Goal: Information Seeking & Learning: Learn about a topic

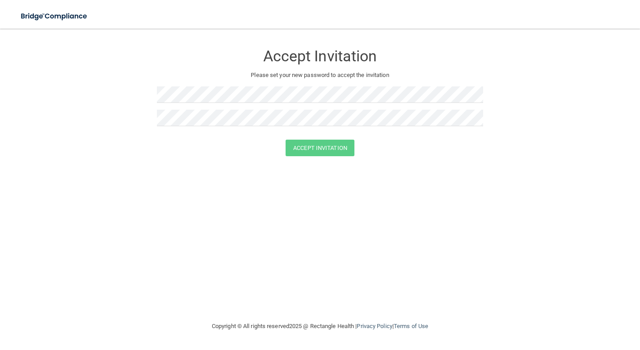
click at [417, 108] on div at bounding box center [320, 97] width 326 height 23
click at [288, 144] on button "Accept Invitation" at bounding box center [320, 148] width 69 height 17
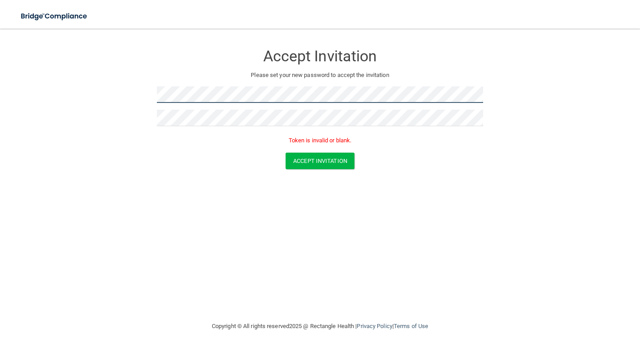
click at [114, 99] on form "Accept Invitation Please set your new password to accept the invitation Token i…" at bounding box center [320, 109] width 605 height 142
click at [111, 99] on form "Accept Invitation Please set your new password to accept the invitation Passwor…" at bounding box center [320, 109] width 605 height 142
click at [95, 98] on form "Accept Invitation Please set your new password to accept the invitation Passwor…" at bounding box center [320, 109] width 605 height 142
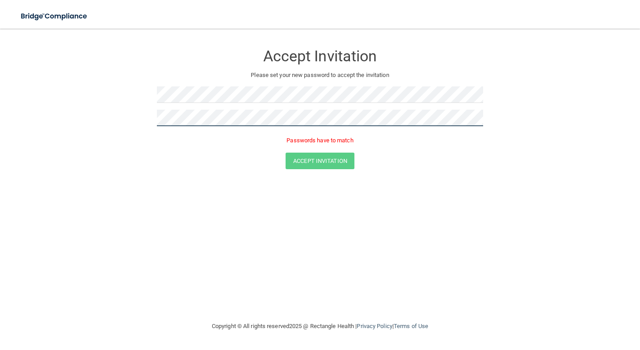
click at [104, 127] on form "Accept Invitation Please set your new password to accept the invitation Passwor…" at bounding box center [320, 109] width 605 height 142
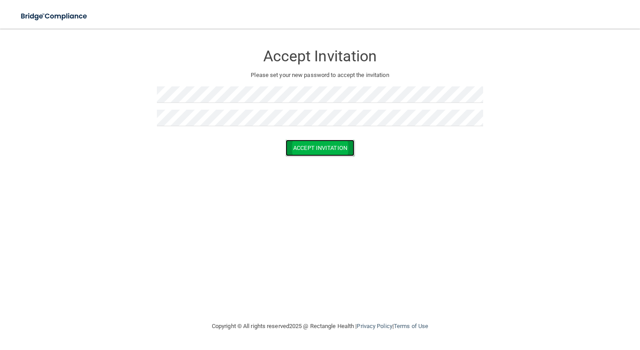
click at [304, 152] on button "Accept Invitation" at bounding box center [320, 148] width 69 height 17
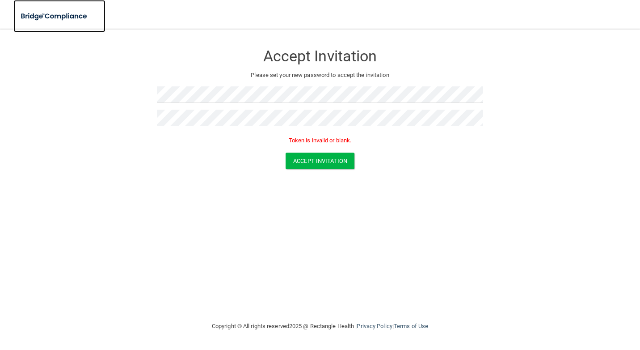
click at [67, 11] on img at bounding box center [54, 16] width 82 height 18
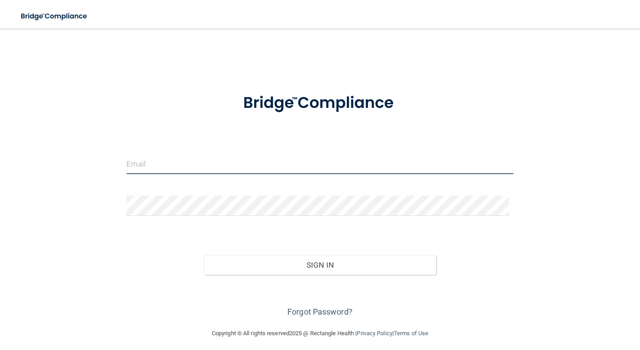
click at [188, 171] on input "email" at bounding box center [320, 164] width 387 height 20
type input "[EMAIL_ADDRESS][DOMAIN_NAME]"
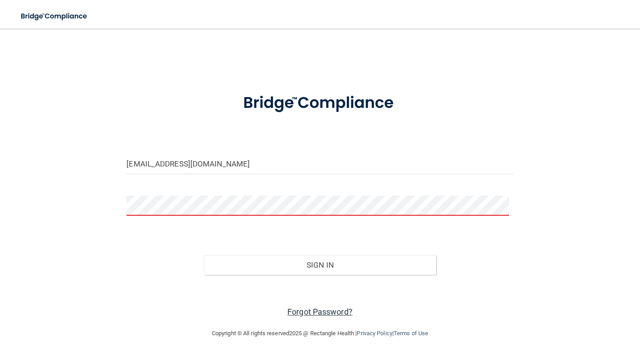
click at [331, 312] on link "Forgot Password?" at bounding box center [320, 311] width 65 height 9
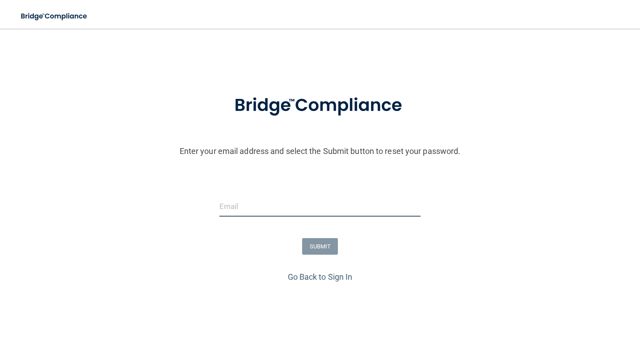
click at [282, 205] on input "email" at bounding box center [321, 206] width 202 height 20
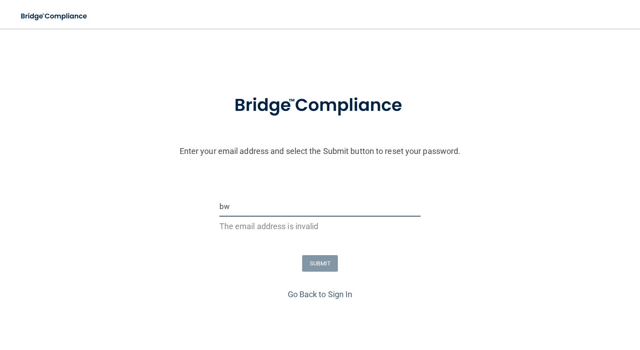
click at [289, 208] on input "bw" at bounding box center [321, 206] width 202 height 20
type input "[EMAIL_ADDRESS][DOMAIN_NAME]"
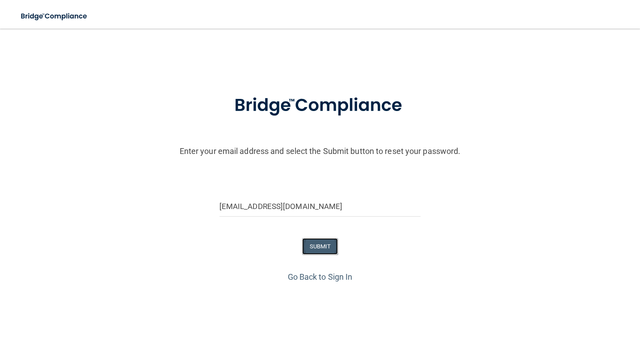
click at [304, 242] on button "SUBMIT" at bounding box center [320, 246] width 36 height 17
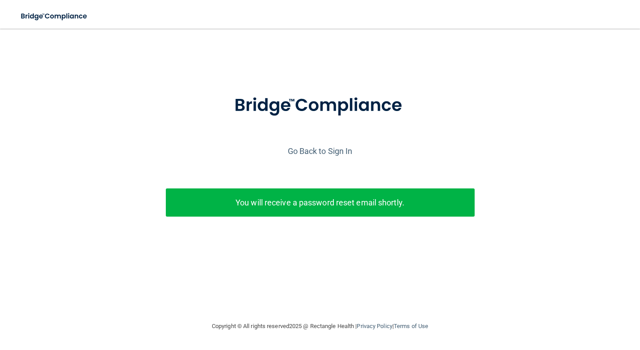
click at [313, 208] on p "You will receive a password reset email shortly." at bounding box center [321, 202] width 296 height 15
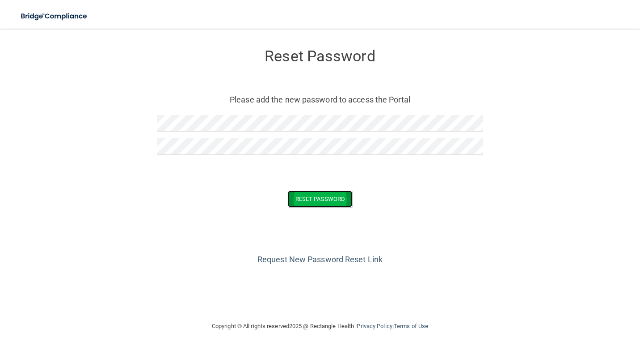
click at [311, 197] on button "Reset Password" at bounding box center [320, 198] width 64 height 17
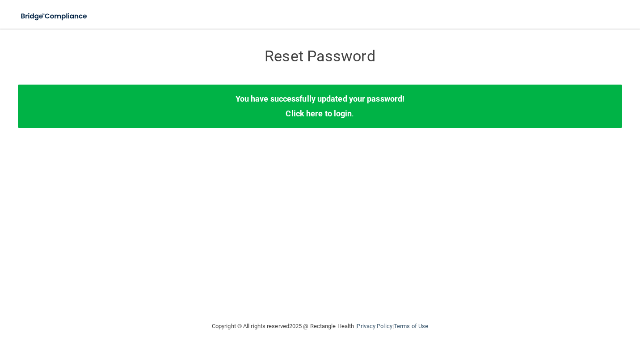
click at [315, 111] on link "Click here to login" at bounding box center [319, 113] width 66 height 9
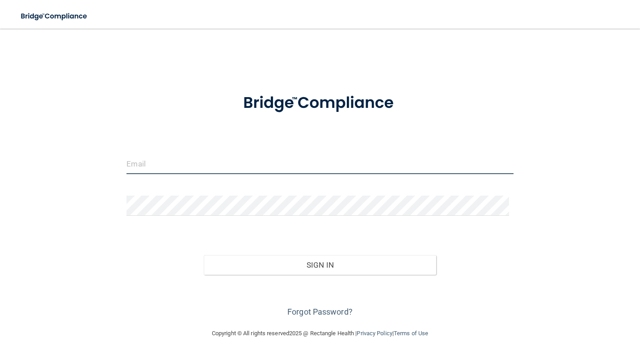
click at [246, 157] on input "email" at bounding box center [320, 164] width 387 height 20
type input "[EMAIL_ADDRESS][DOMAIN_NAME]"
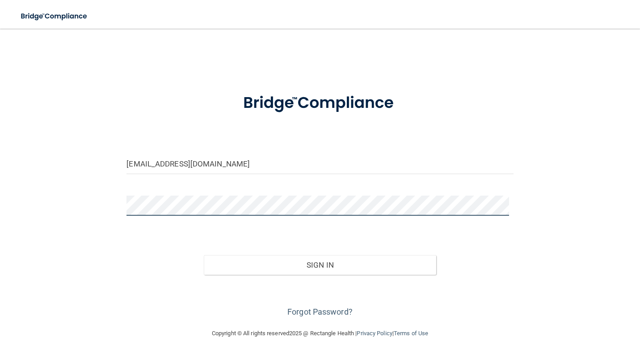
click at [204, 255] on button "Sign In" at bounding box center [320, 265] width 232 height 20
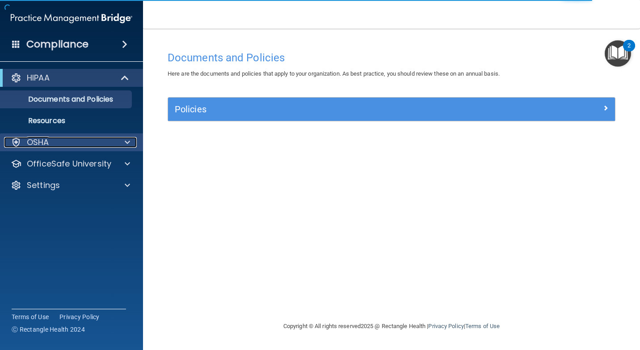
click at [87, 140] on div "OSHA" at bounding box center [59, 142] width 111 height 11
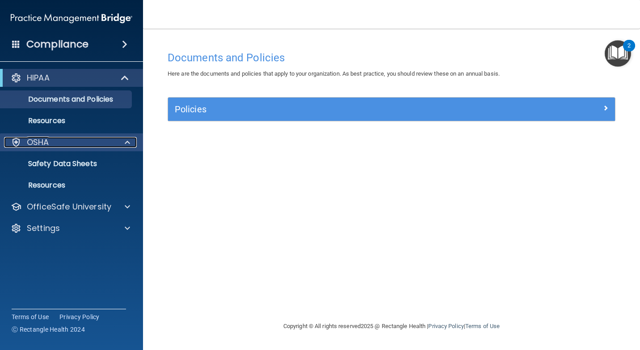
click at [88, 139] on div "OSHA" at bounding box center [59, 142] width 111 height 11
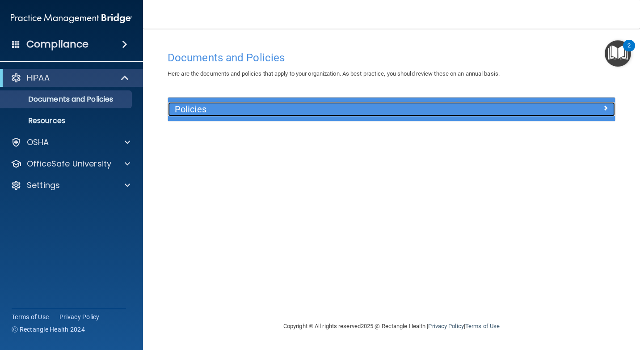
click at [230, 111] on h5 "Policies" at bounding box center [336, 109] width 322 height 10
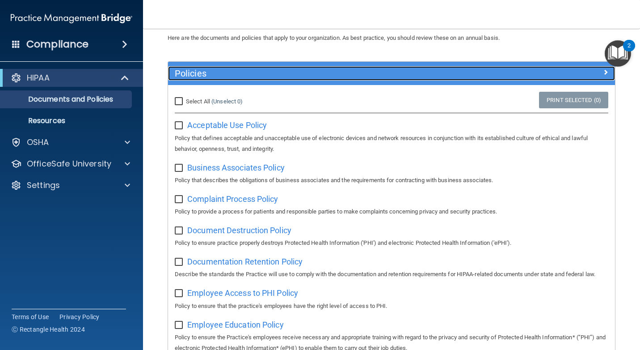
scroll to position [89, 0]
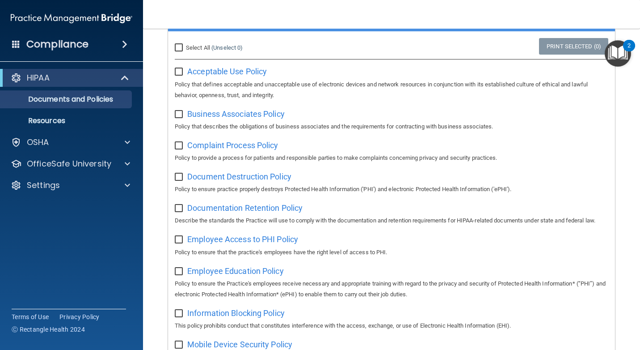
click at [621, 58] on img "Open Resource Center, 2 new notifications" at bounding box center [618, 53] width 26 height 26
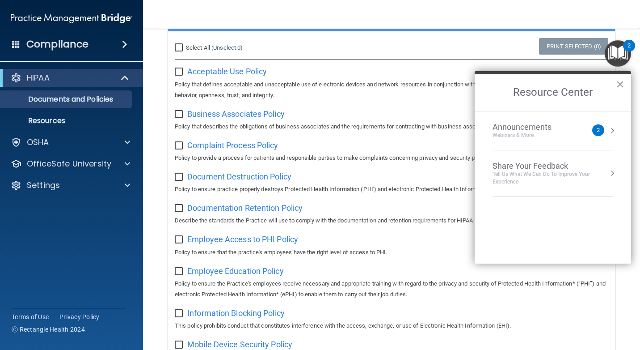
click at [611, 134] on button "Resource Center" at bounding box center [612, 130] width 9 height 9
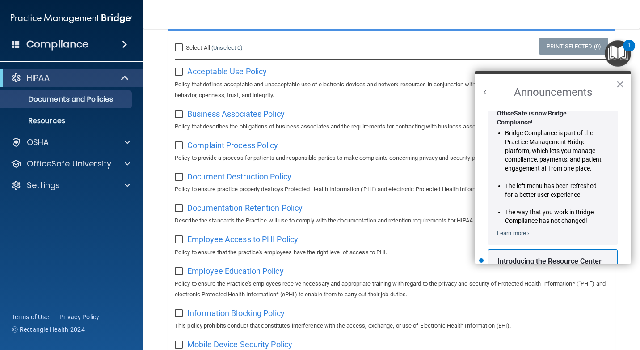
scroll to position [157, 0]
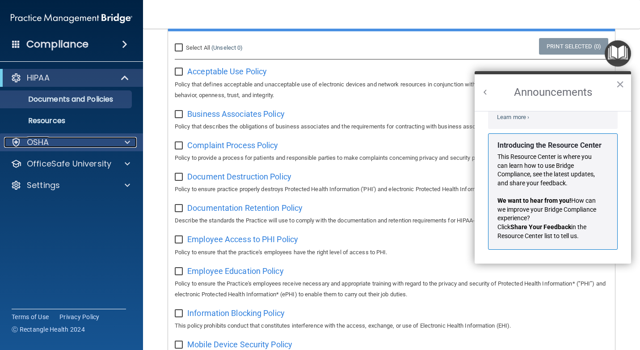
click at [102, 146] on div "OSHA" at bounding box center [59, 142] width 111 height 11
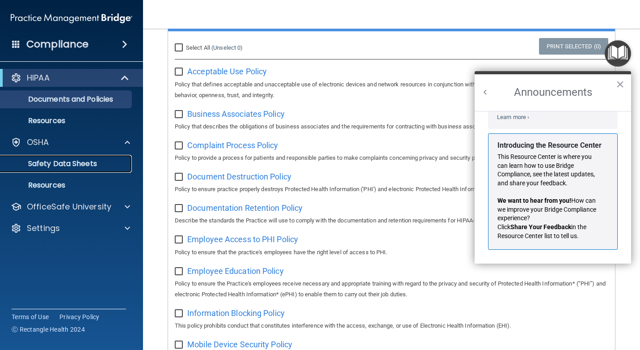
click at [90, 162] on p "Safety Data Sheets" at bounding box center [67, 163] width 122 height 9
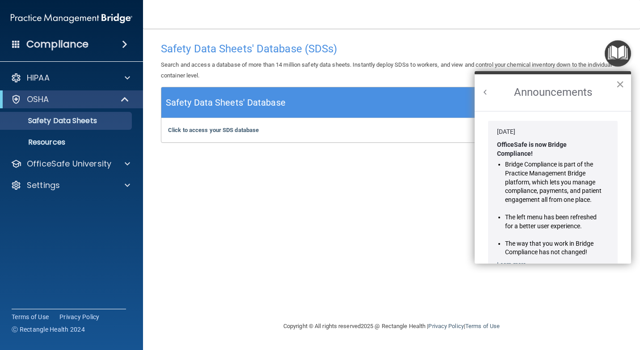
click at [618, 83] on button "×" at bounding box center [620, 84] width 8 height 14
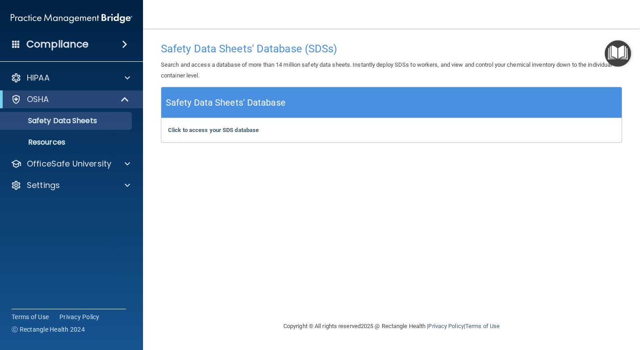
click at [109, 14] on img at bounding box center [72, 18] width 122 height 18
click at [111, 45] on div "Compliance" at bounding box center [71, 44] width 143 height 20
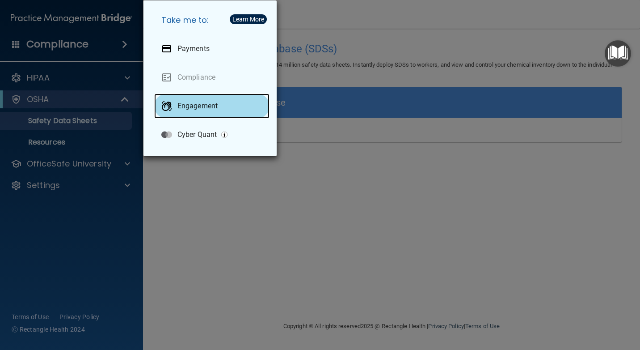
click at [196, 106] on p "Engagement" at bounding box center [198, 106] width 40 height 9
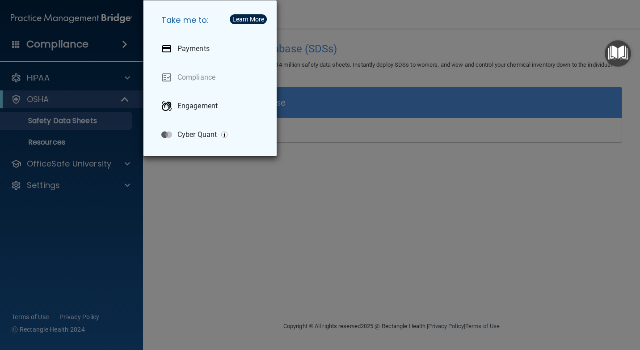
click at [339, 54] on div "Take me to: Payments Compliance Engagement Cyber Quant" at bounding box center [320, 175] width 640 height 350
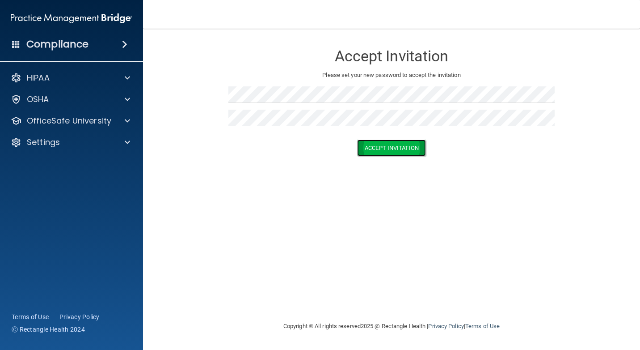
click at [378, 143] on button "Accept Invitation" at bounding box center [391, 148] width 69 height 17
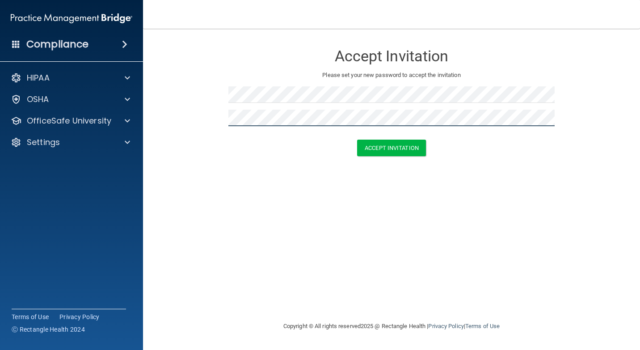
click at [357, 140] on button "Accept Invitation" at bounding box center [391, 148] width 69 height 17
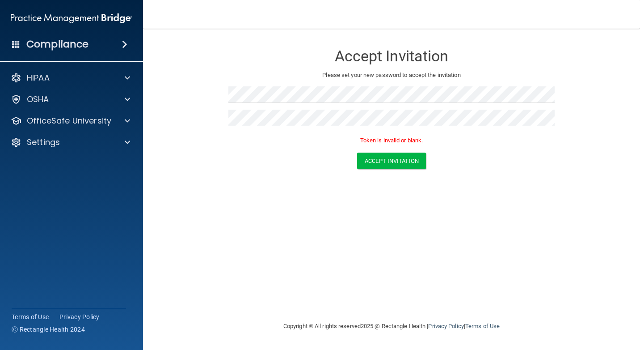
click at [122, 42] on span at bounding box center [124, 44] width 5 height 11
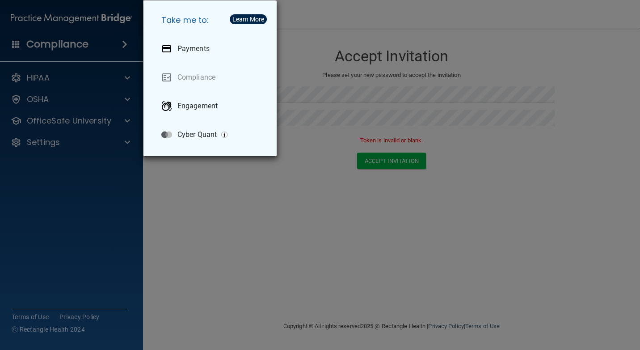
click at [186, 240] on div "Take me to: Payments Compliance Engagement Cyber Quant" at bounding box center [320, 175] width 640 height 350
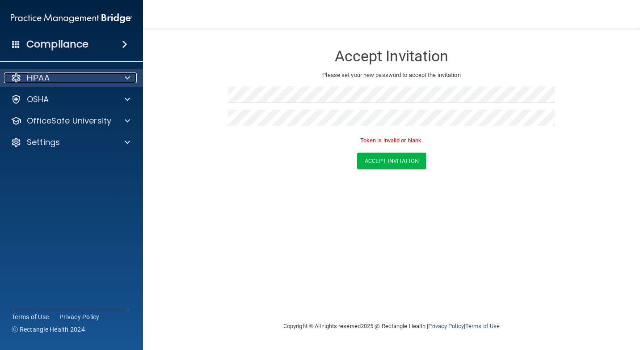
click at [110, 77] on div "HIPAA" at bounding box center [59, 77] width 111 height 11
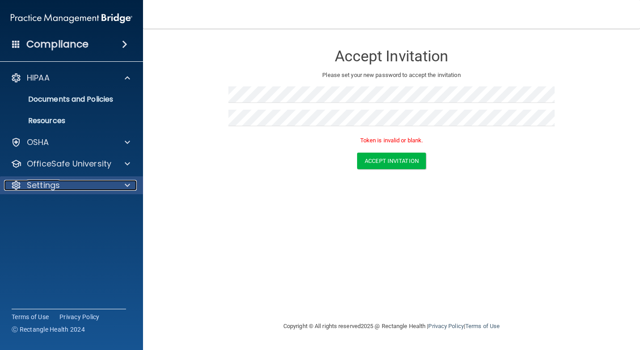
click at [102, 183] on div "Settings" at bounding box center [59, 185] width 111 height 11
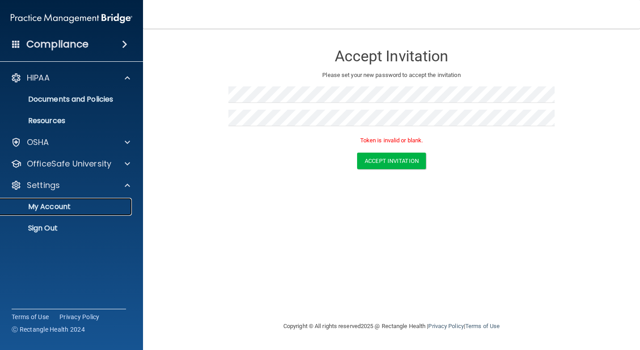
click at [67, 206] on p "My Account" at bounding box center [67, 206] width 122 height 9
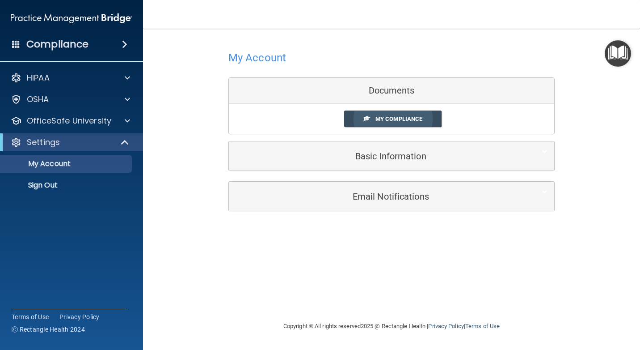
click at [402, 119] on span "My Compliance" at bounding box center [399, 118] width 47 height 7
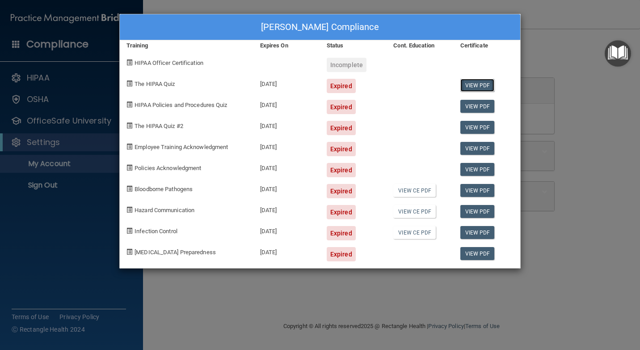
click at [474, 85] on link "View PDF" at bounding box center [478, 85] width 34 height 13
drag, startPoint x: 330, startPoint y: 85, endPoint x: 349, endPoint y: 181, distance: 98.0
click at [330, 86] on div "Expired" at bounding box center [341, 86] width 29 height 14
click at [345, 275] on div "Brianna Williams's Compliance Training Expires On Status Cont. Education Certif…" at bounding box center [320, 175] width 640 height 350
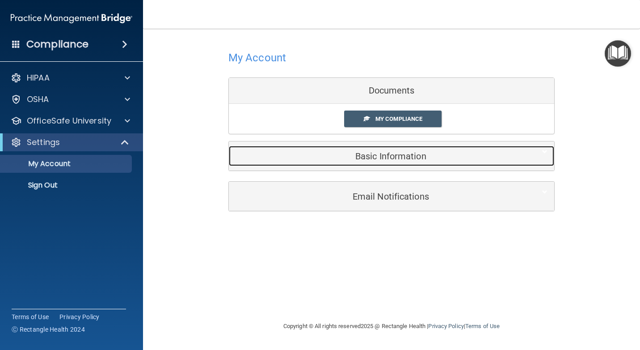
click at [377, 157] on h5 "Basic Information" at bounding box center [378, 156] width 285 height 10
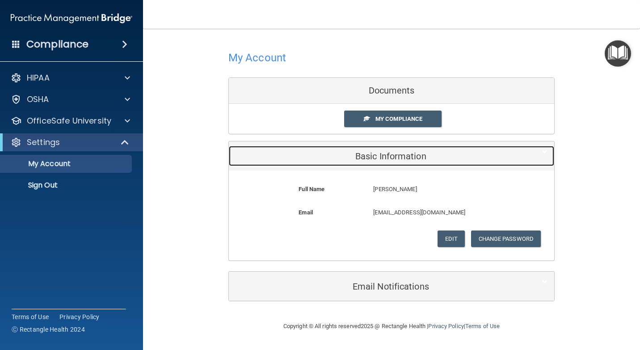
click at [377, 157] on h5 "Basic Information" at bounding box center [378, 156] width 285 height 10
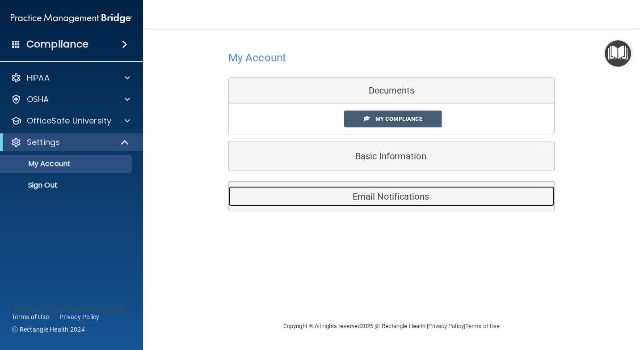
click at [390, 202] on div "Email Notifications" at bounding box center [378, 196] width 298 height 20
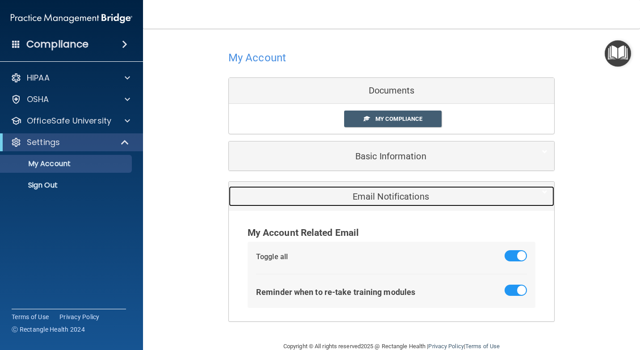
click at [392, 199] on h5 "Email Notifications" at bounding box center [378, 196] width 285 height 10
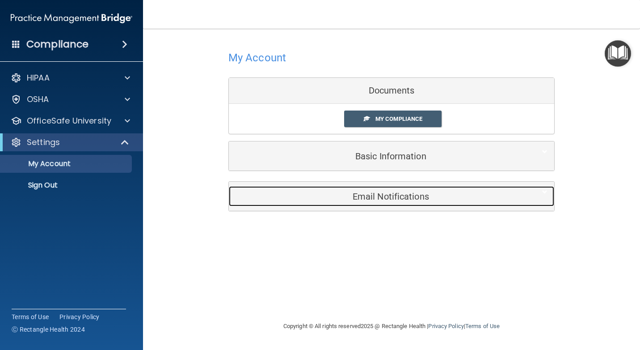
click at [370, 198] on h5 "Email Notifications" at bounding box center [378, 196] width 285 height 10
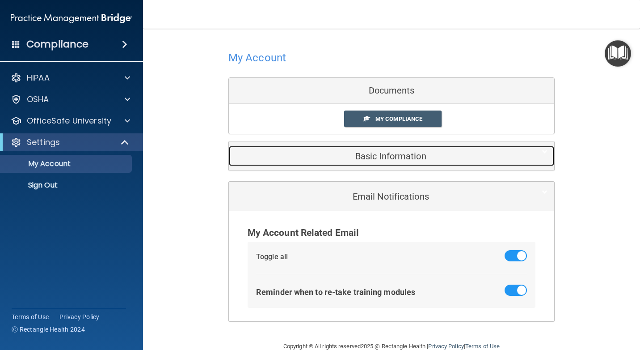
click at [345, 148] on div "Basic Information" at bounding box center [378, 156] width 298 height 20
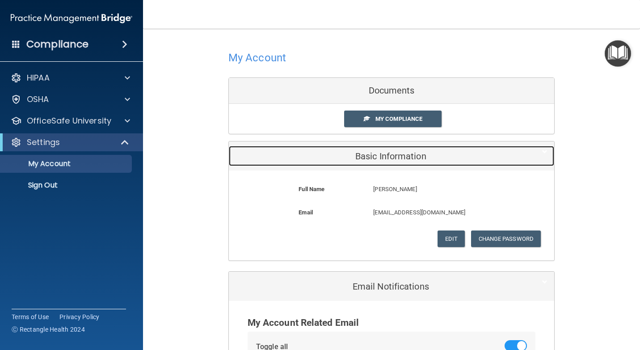
click at [366, 155] on h5 "Basic Information" at bounding box center [378, 156] width 285 height 10
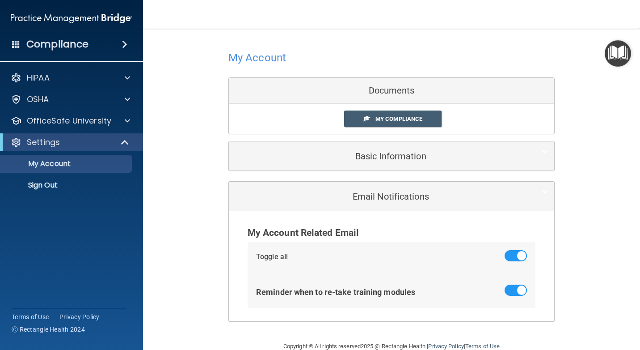
click at [396, 95] on div "Documents" at bounding box center [392, 91] width 326 height 26
click at [396, 88] on div "Documents" at bounding box center [392, 91] width 326 height 26
click at [365, 115] on span at bounding box center [367, 118] width 6 height 6
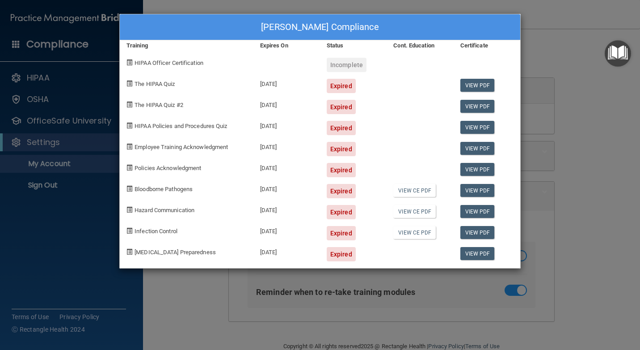
click at [339, 121] on div "Expired" at bounding box center [341, 128] width 29 height 14
click at [135, 123] on span "HIPAA Policies and Procedures Quiz" at bounding box center [181, 126] width 93 height 7
click at [200, 321] on div "Brianna Williams's Compliance Training Expires On Status Cont. Education Certif…" at bounding box center [320, 175] width 640 height 350
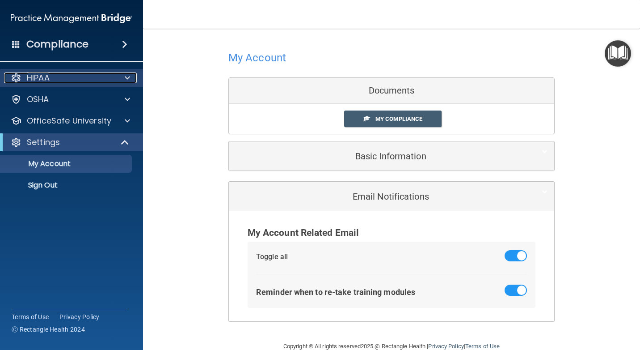
click at [72, 76] on div "HIPAA" at bounding box center [59, 77] width 111 height 11
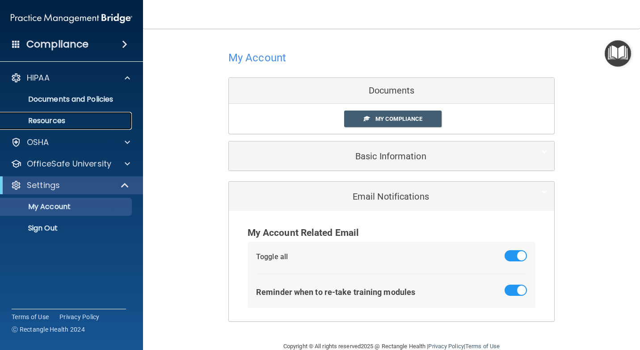
click at [59, 117] on p "Resources" at bounding box center [67, 120] width 122 height 9
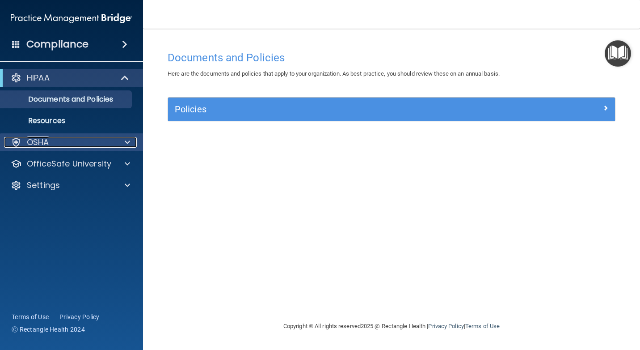
click at [78, 145] on div "OSHA" at bounding box center [59, 142] width 111 height 11
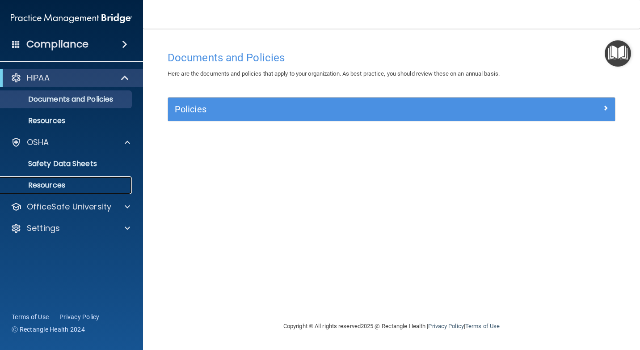
click at [70, 179] on link "Resources" at bounding box center [61, 185] width 141 height 18
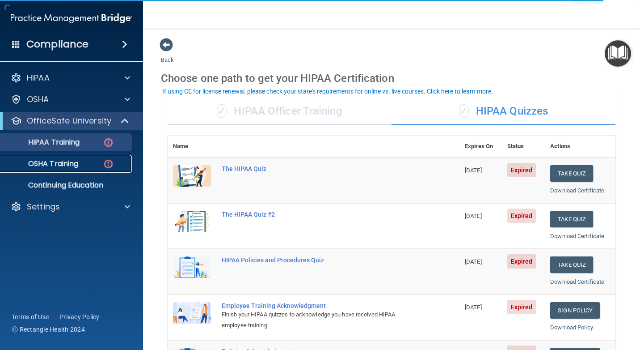
click at [76, 162] on p "OSHA Training" at bounding box center [42, 163] width 72 height 9
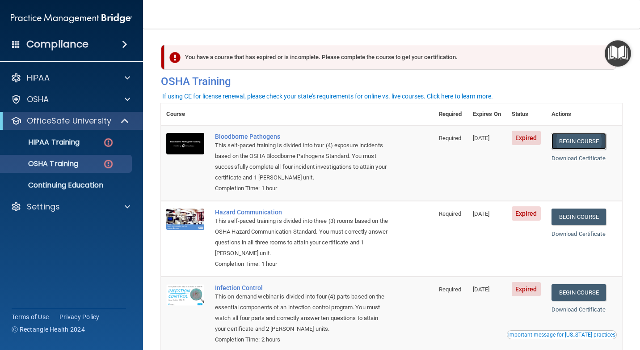
click at [594, 142] on link "Begin Course" at bounding box center [579, 141] width 55 height 17
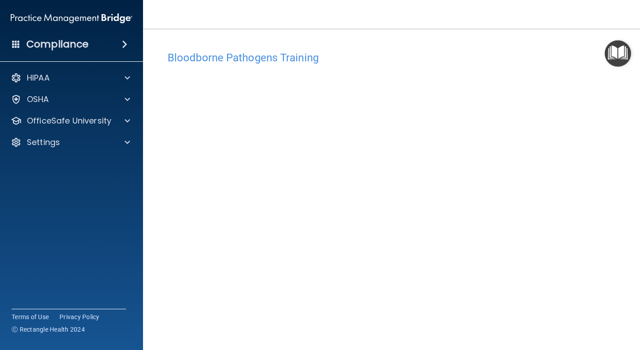
scroll to position [33, 0]
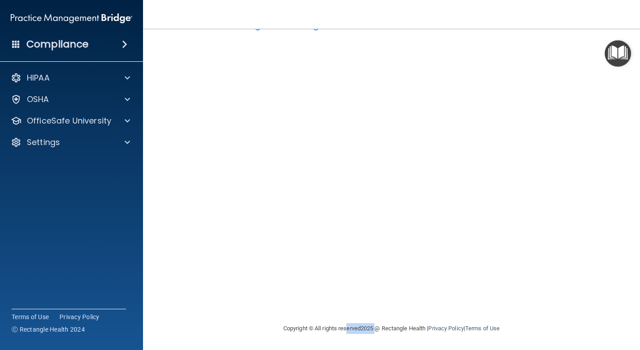
drag, startPoint x: 368, startPoint y: 316, endPoint x: 330, endPoint y: 322, distance: 38.4
click at [330, 322] on div "Copyright © All rights reserved 2025 @ Rectangle Health | Privacy Policy | Term…" at bounding box center [392, 328] width 326 height 29
drag, startPoint x: 330, startPoint y: 322, endPoint x: 231, endPoint y: 330, distance: 100.1
click at [231, 330] on div "Copyright © All rights reserved 2025 @ Rectangle Health | Privacy Policy | Term…" at bounding box center [392, 328] width 326 height 29
drag, startPoint x: 622, startPoint y: 248, endPoint x: 615, endPoint y: 261, distance: 15.4
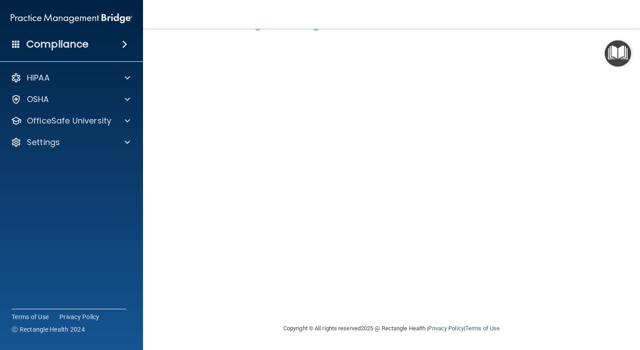
click at [618, 261] on main "Bloodborne Pathogens Training This course doesn’t expire until 04/02/2025. Are …" at bounding box center [391, 189] width 497 height 321
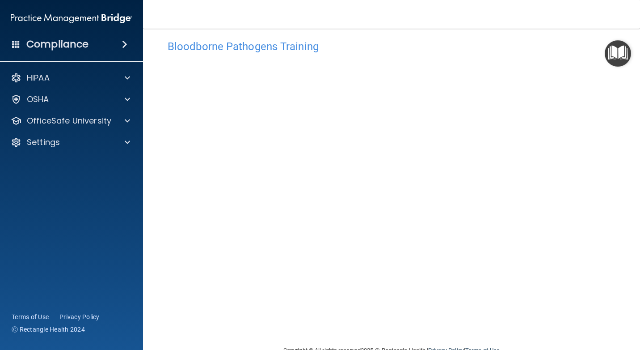
scroll to position [0, 0]
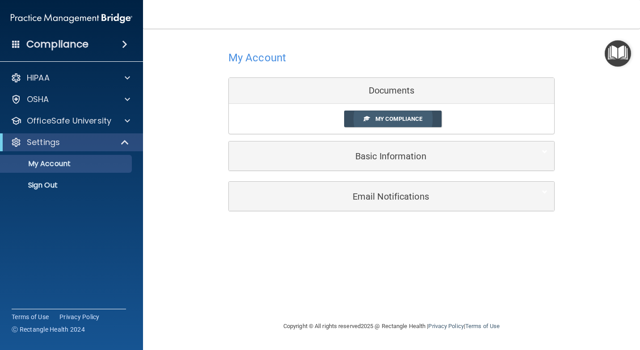
click at [425, 125] on link "My Compliance" at bounding box center [393, 118] width 98 height 17
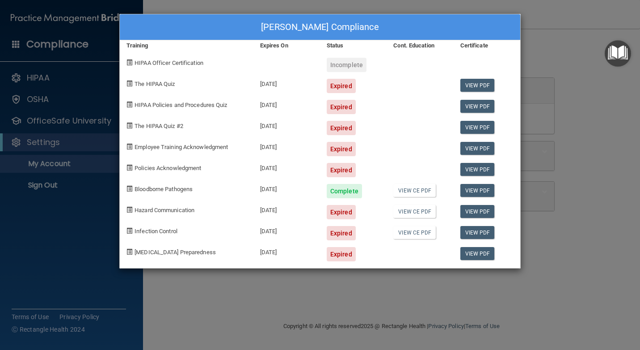
click at [589, 123] on div "Brianna Williams's Compliance Training Expires On Status Cont. Education Certif…" at bounding box center [320, 175] width 640 height 350
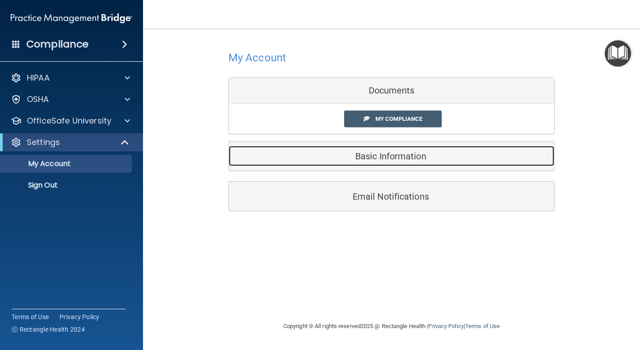
click at [471, 150] on div "Basic Information" at bounding box center [378, 156] width 298 height 20
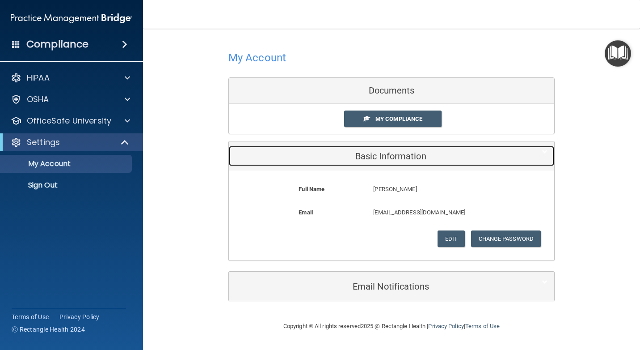
drag, startPoint x: 471, startPoint y: 151, endPoint x: 476, endPoint y: 171, distance: 21.2
click at [471, 151] on h5 "Basic Information" at bounding box center [378, 156] width 285 height 10
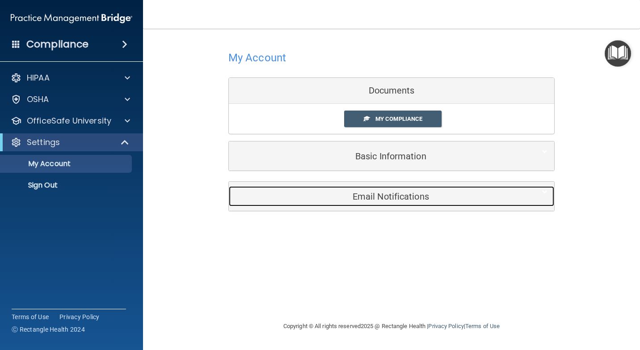
click at [463, 200] on h5 "Email Notifications" at bounding box center [378, 196] width 285 height 10
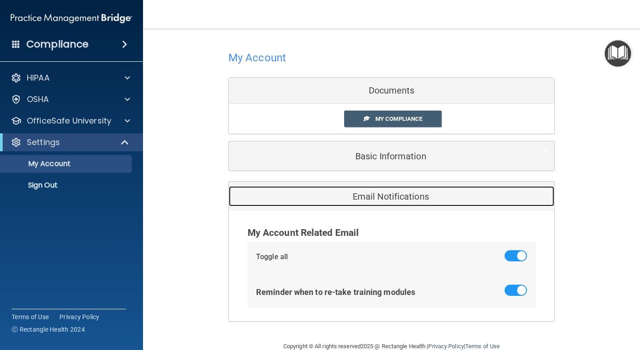
drag, startPoint x: 463, startPoint y: 200, endPoint x: 439, endPoint y: 192, distance: 25.9
click at [439, 192] on h5 "Email Notifications" at bounding box center [378, 196] width 285 height 10
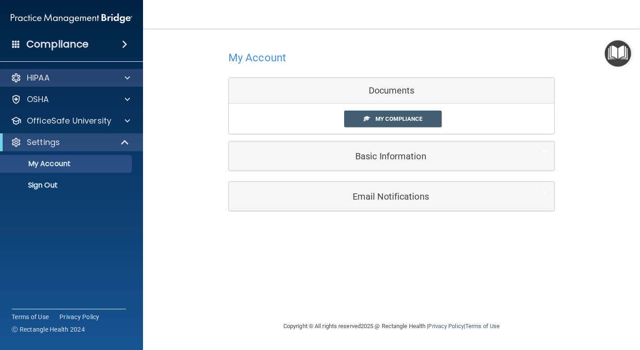
click at [116, 85] on div "HIPAA" at bounding box center [72, 78] width 144 height 18
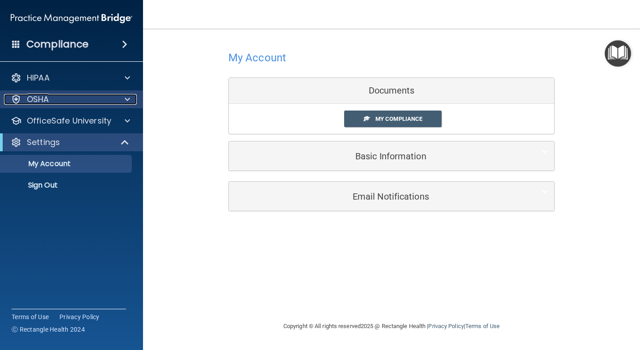
click at [122, 98] on div at bounding box center [126, 99] width 22 height 11
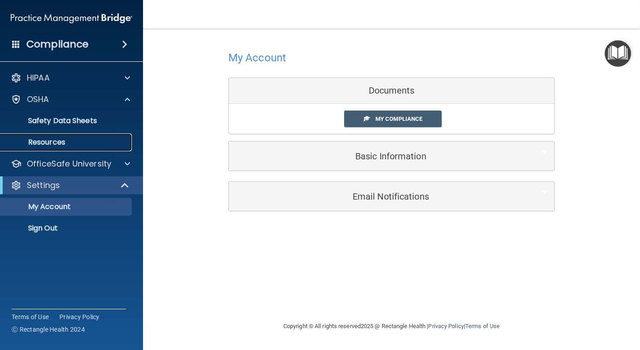
click at [85, 140] on p "Resources" at bounding box center [67, 142] width 122 height 9
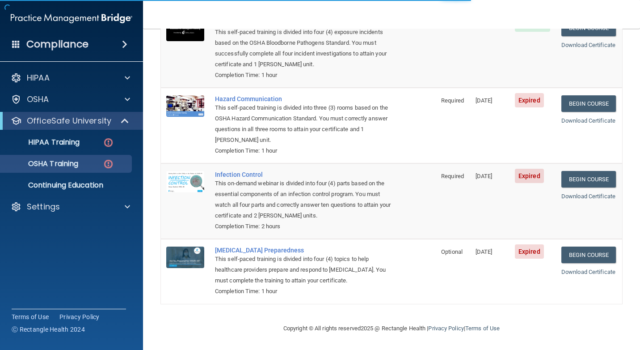
scroll to position [115, 0]
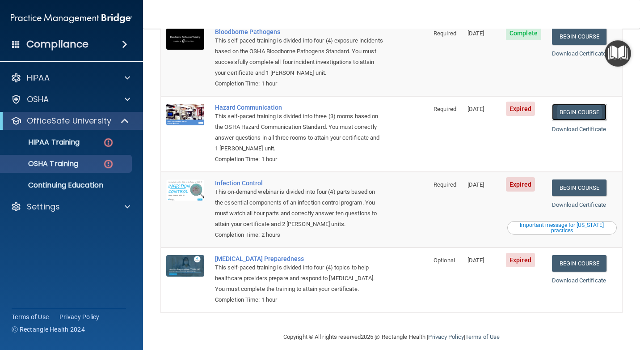
click at [586, 104] on link "Begin Course" at bounding box center [579, 112] width 55 height 17
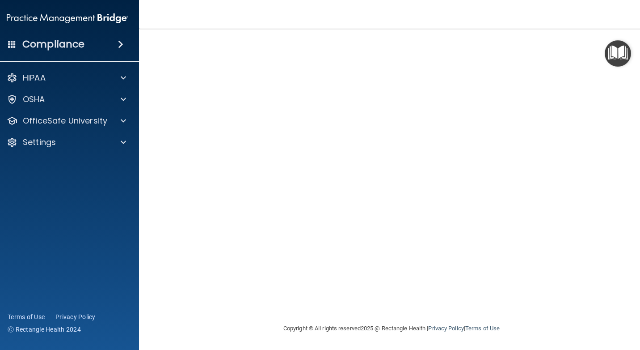
scroll to position [8, 0]
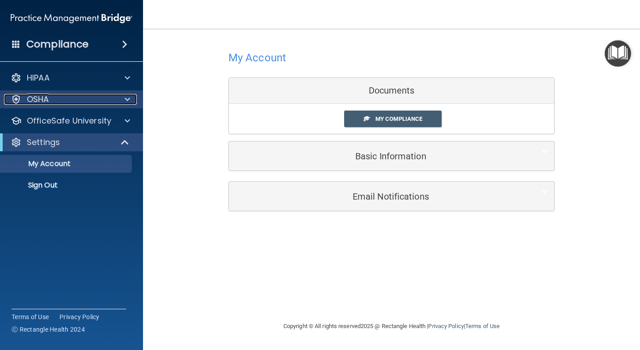
click at [110, 104] on div "OSHA" at bounding box center [59, 99] width 111 height 11
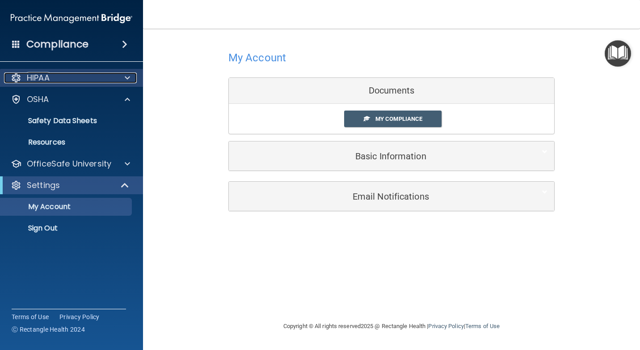
click at [124, 80] on div at bounding box center [126, 77] width 22 height 11
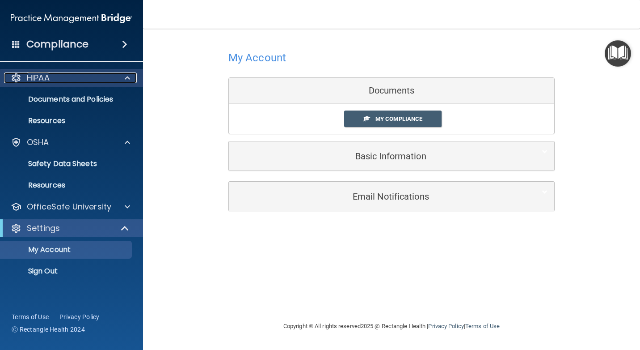
click at [124, 80] on div at bounding box center [126, 77] width 22 height 11
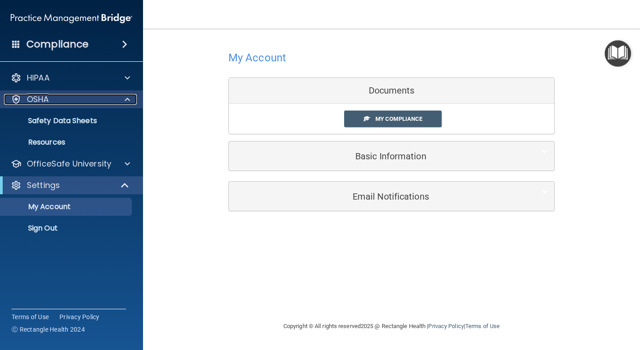
click at [123, 97] on div at bounding box center [126, 99] width 22 height 11
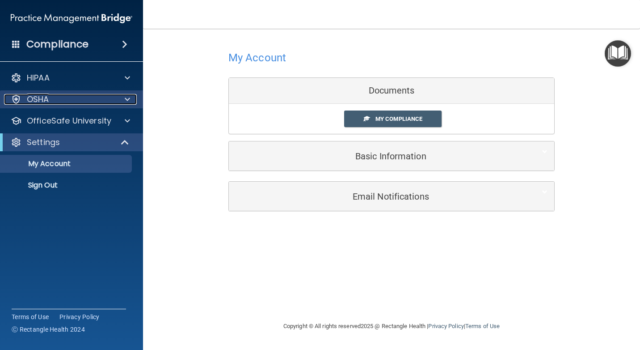
click at [123, 97] on div at bounding box center [126, 99] width 22 height 11
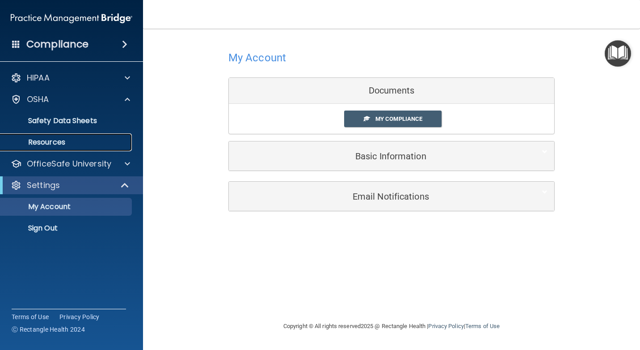
click at [100, 145] on p "Resources" at bounding box center [67, 142] width 122 height 9
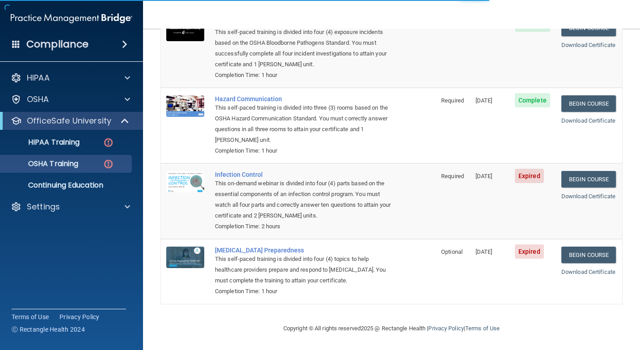
scroll to position [115, 0]
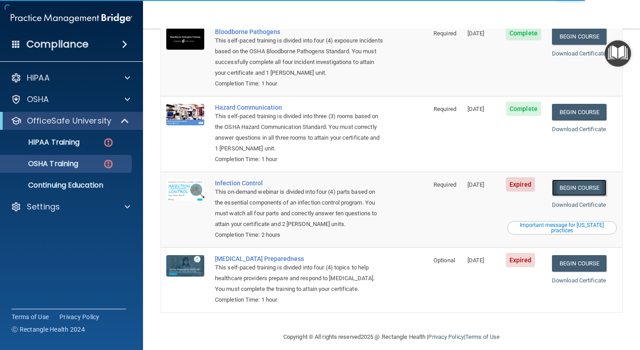
click at [584, 179] on link "Begin Course" at bounding box center [579, 187] width 55 height 17
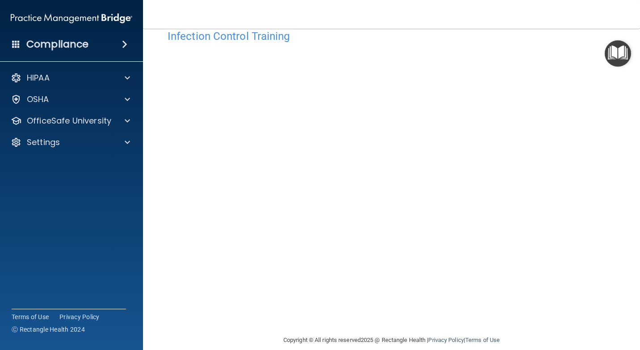
scroll to position [33, 0]
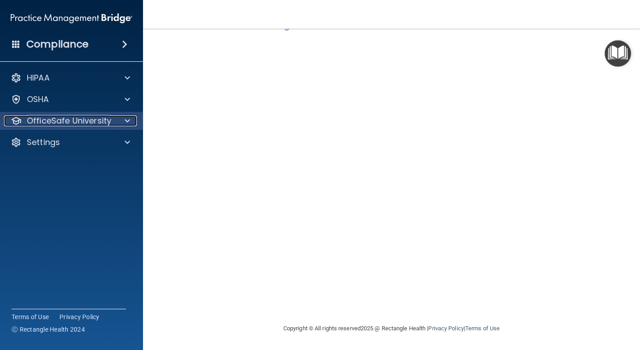
click at [83, 124] on p "OfficeSafe University" at bounding box center [69, 120] width 85 height 11
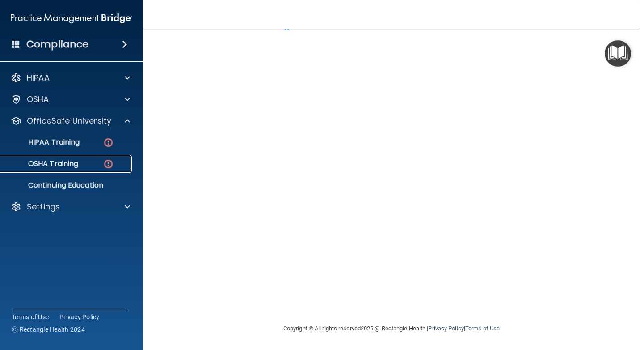
click at [95, 165] on div "OSHA Training" at bounding box center [67, 163] width 122 height 9
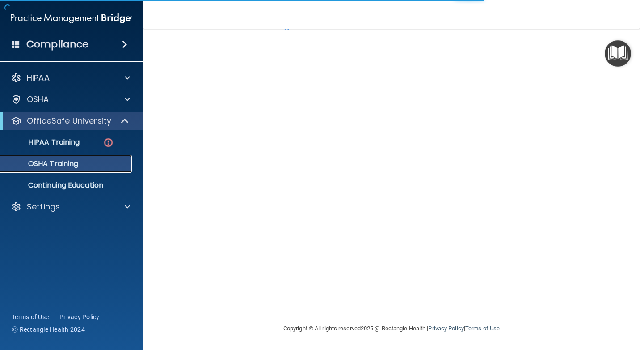
scroll to position [90, 0]
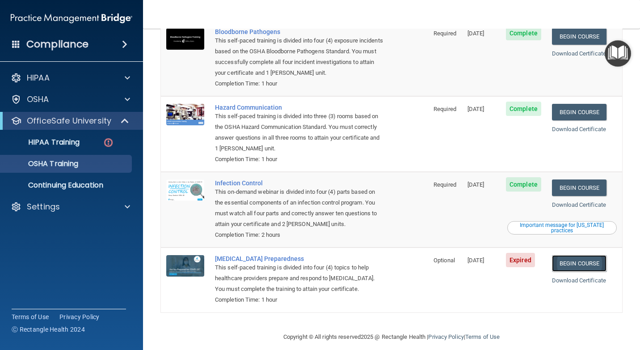
click at [586, 255] on link "Begin Course" at bounding box center [579, 263] width 55 height 17
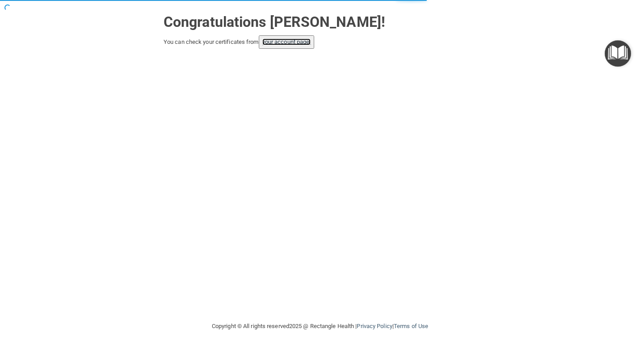
click at [303, 42] on link "your account page!" at bounding box center [286, 41] width 49 height 7
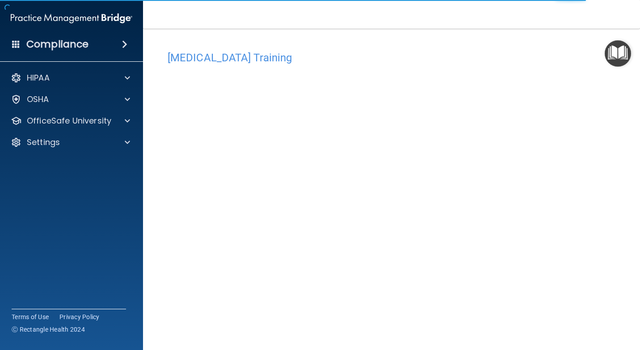
drag, startPoint x: 123, startPoint y: 213, endPoint x: 139, endPoint y: 217, distance: 17.1
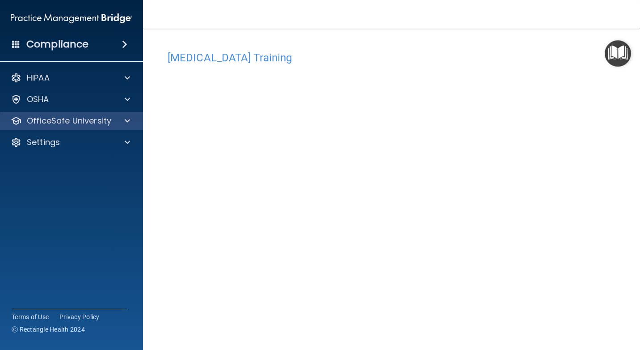
click at [93, 126] on div "OfficeSafe University" at bounding box center [72, 121] width 144 height 18
click at [108, 122] on div "OfficeSafe University" at bounding box center [59, 120] width 111 height 11
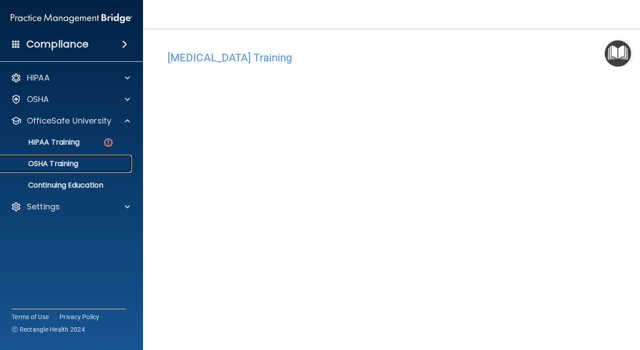
click at [86, 163] on div "OSHA Training" at bounding box center [67, 163] width 122 height 9
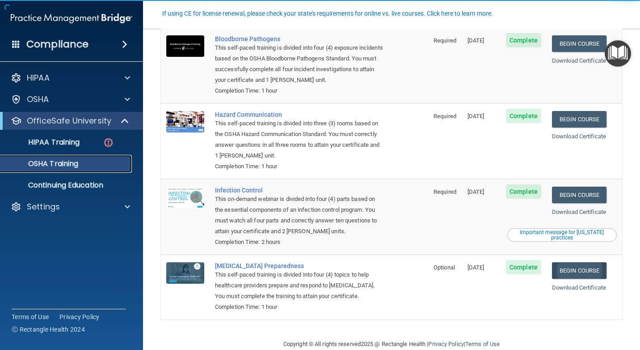
scroll to position [90, 0]
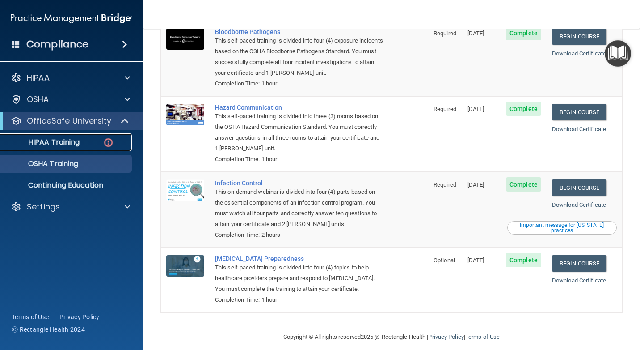
click at [26, 135] on link "HIPAA Training" at bounding box center [61, 142] width 141 height 18
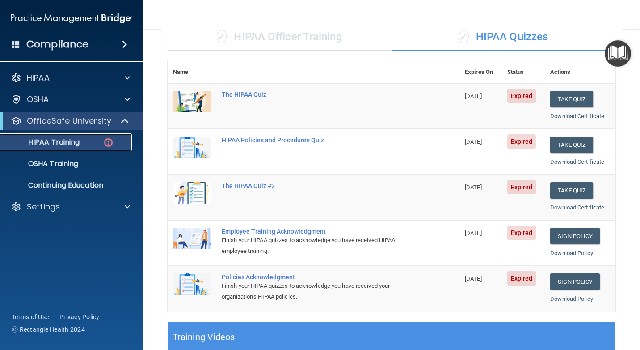
scroll to position [134, 0]
